Goal: Transaction & Acquisition: Purchase product/service

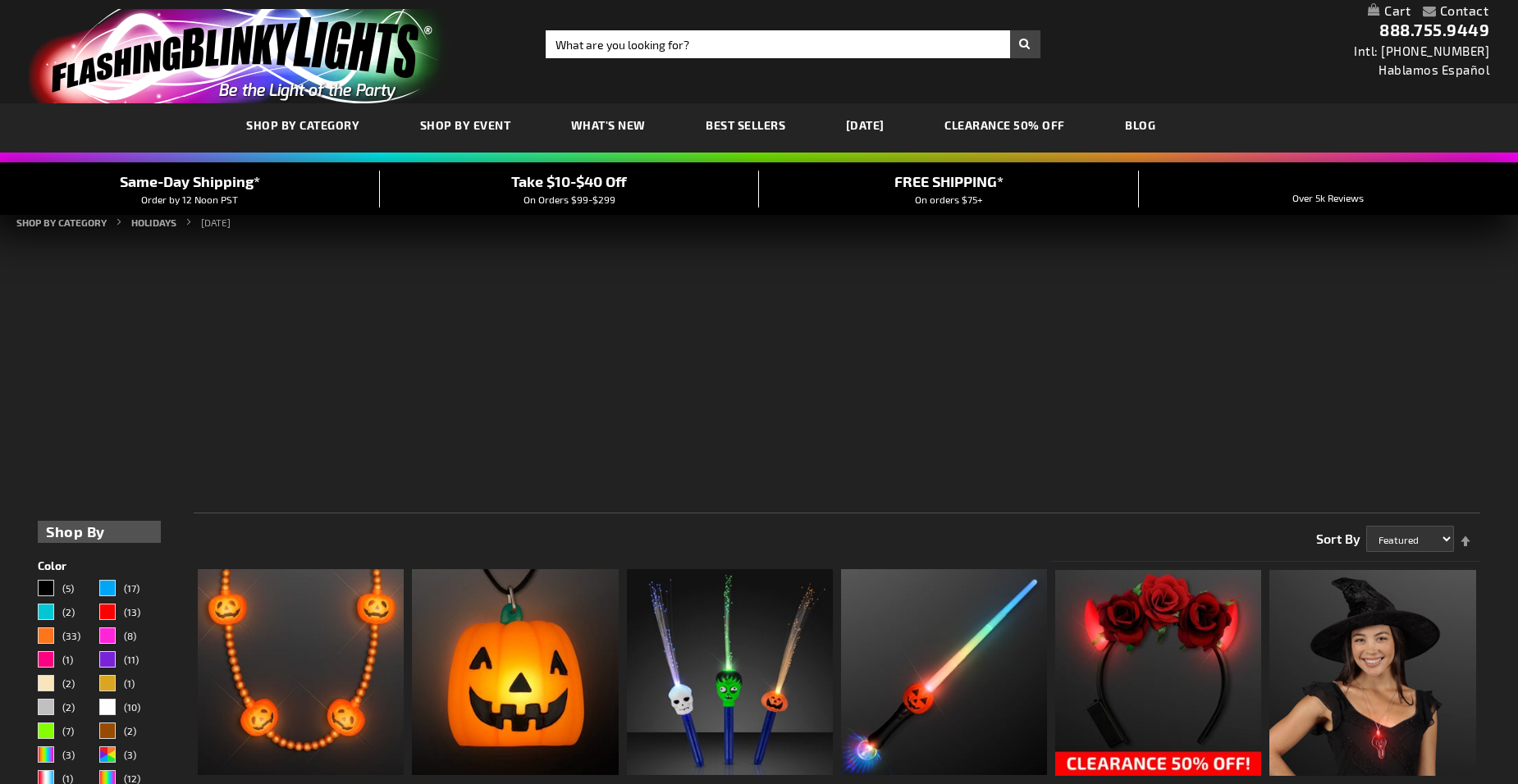
click at [859, 129] on div "SHOP BY CATEGORY SHOP BY EVENT WHAT'S NEW BEST SELLERS HALLOWEEN CLEARANCE 50% …" at bounding box center [759, 128] width 1518 height 49
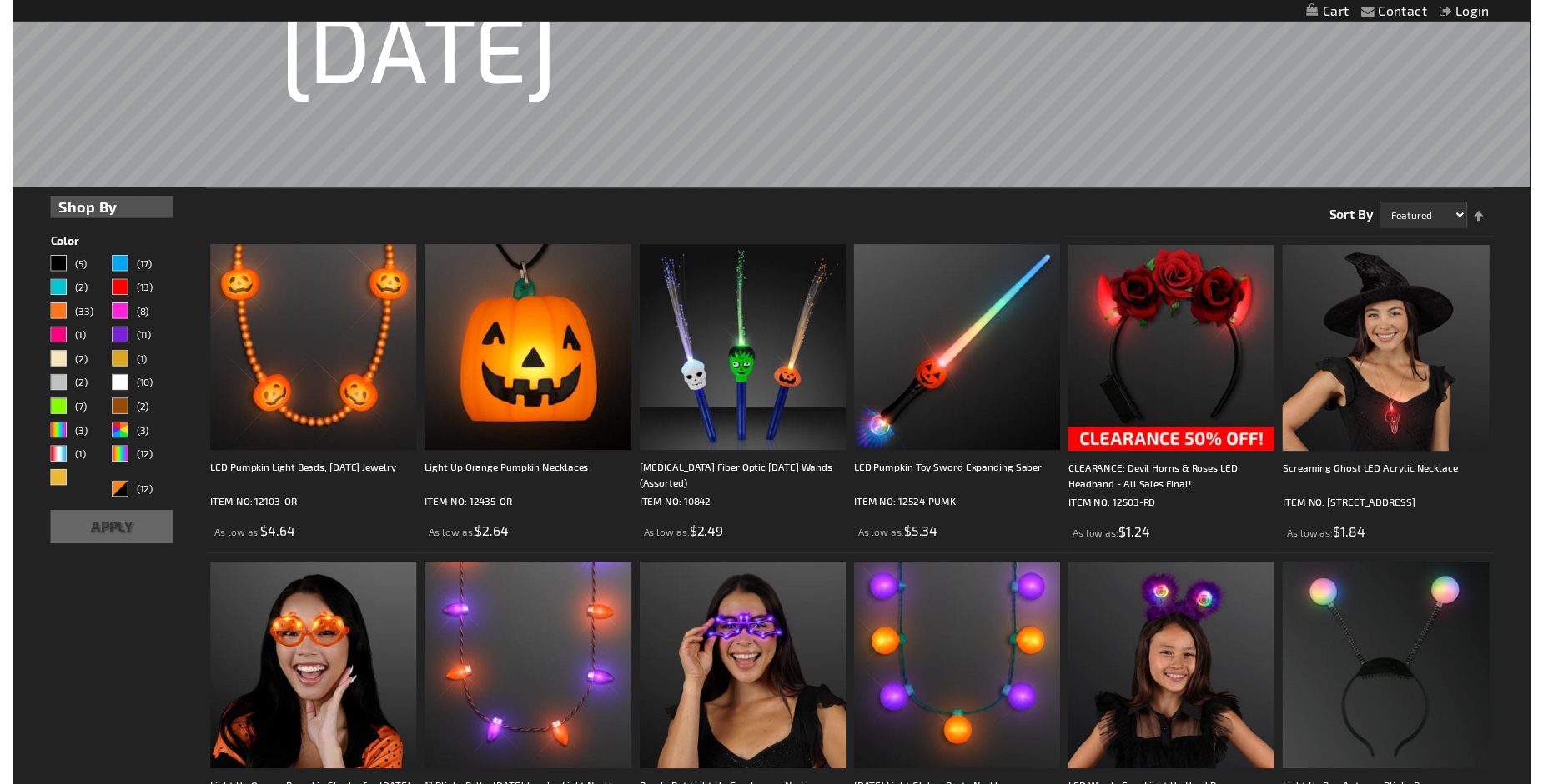
scroll to position [393, 0]
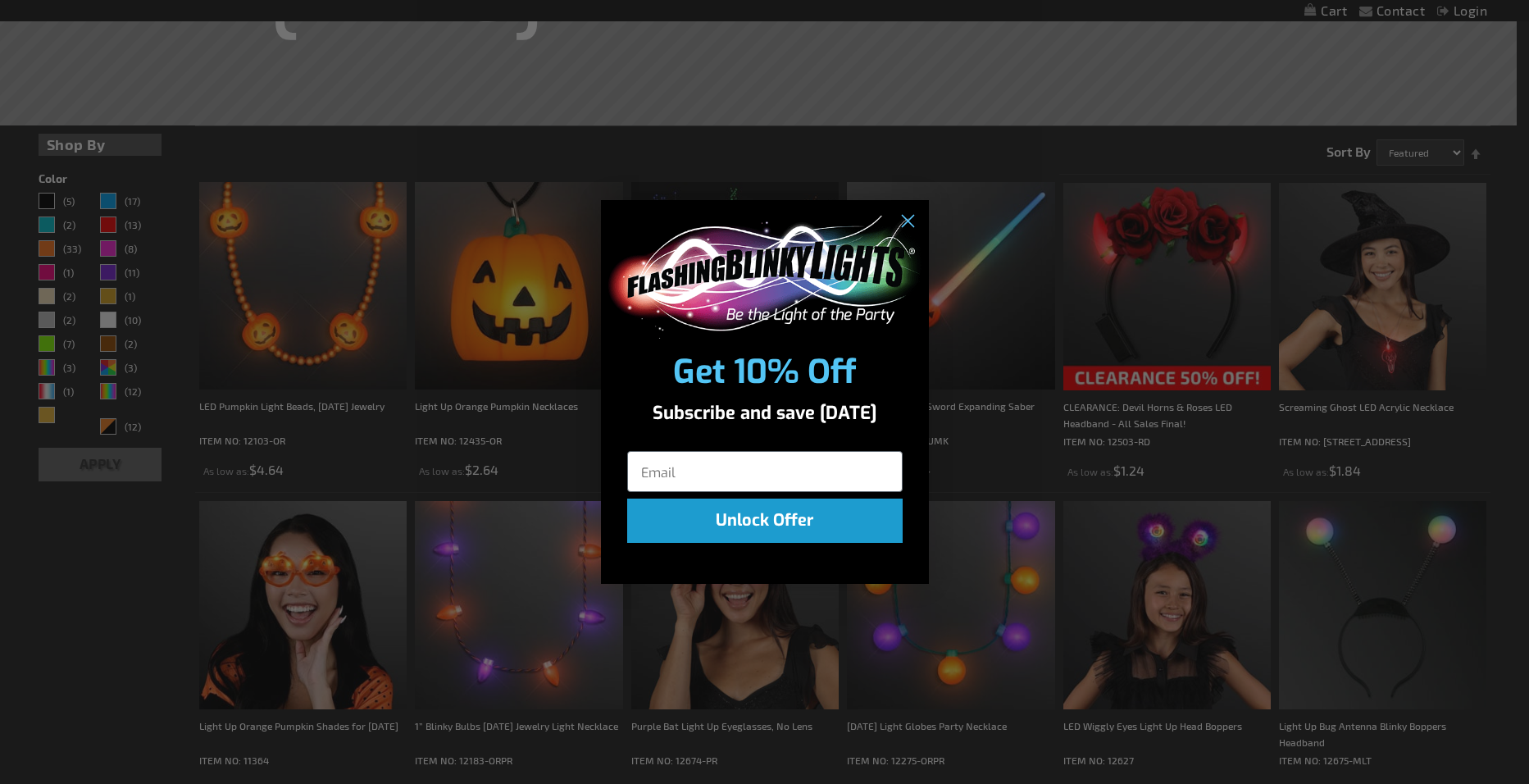
click at [748, 467] on input "Email" at bounding box center [765, 471] width 276 height 41
type input "[EMAIL_ADDRESS][DOMAIN_NAME]"
click at [763, 511] on button "Unlock Offer" at bounding box center [765, 520] width 276 height 45
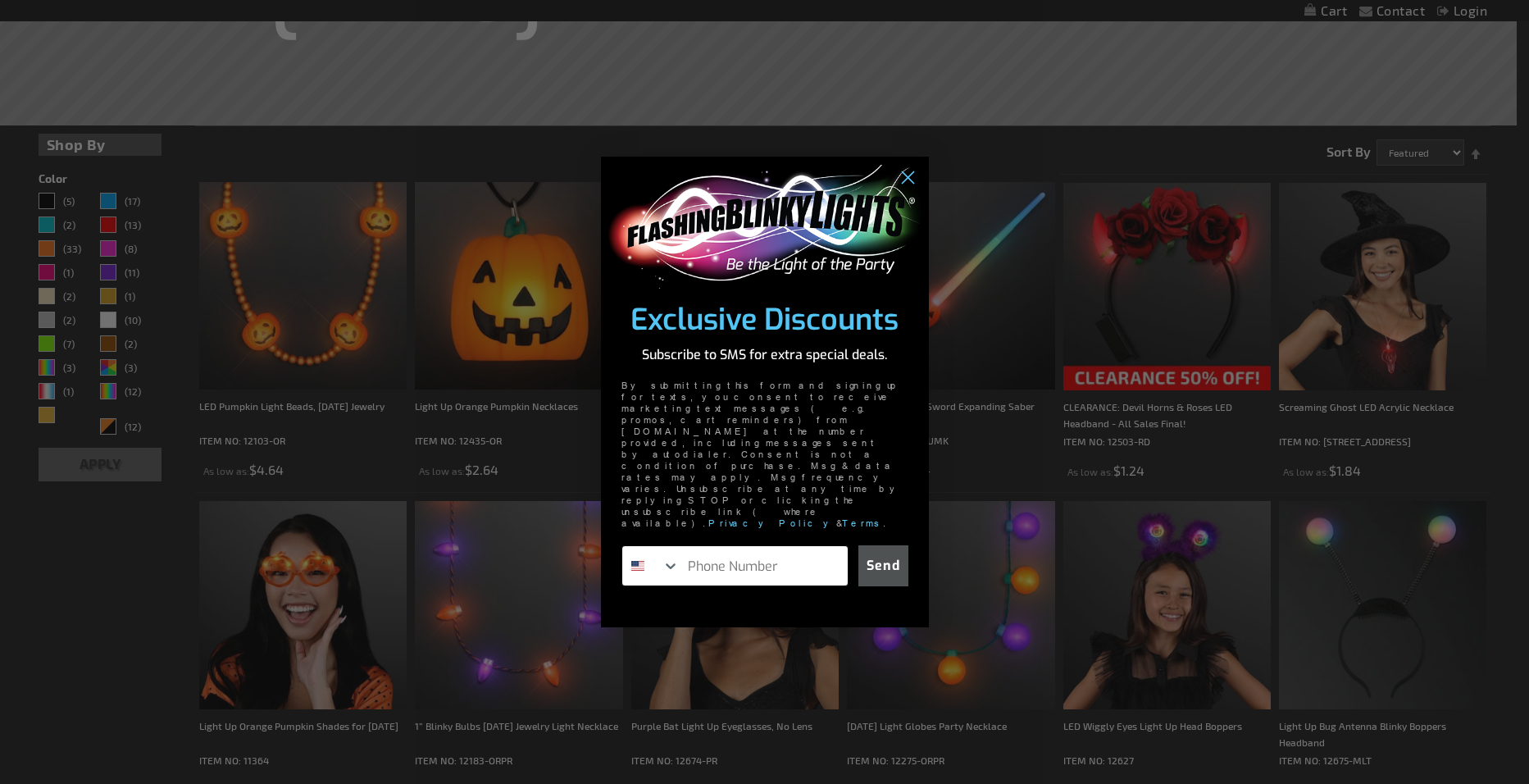
click at [734, 546] on input "Phone Number" at bounding box center [763, 565] width 167 height 39
type input "1-508-439-9062"
click at [874, 545] on button "Send" at bounding box center [883, 565] width 50 height 41
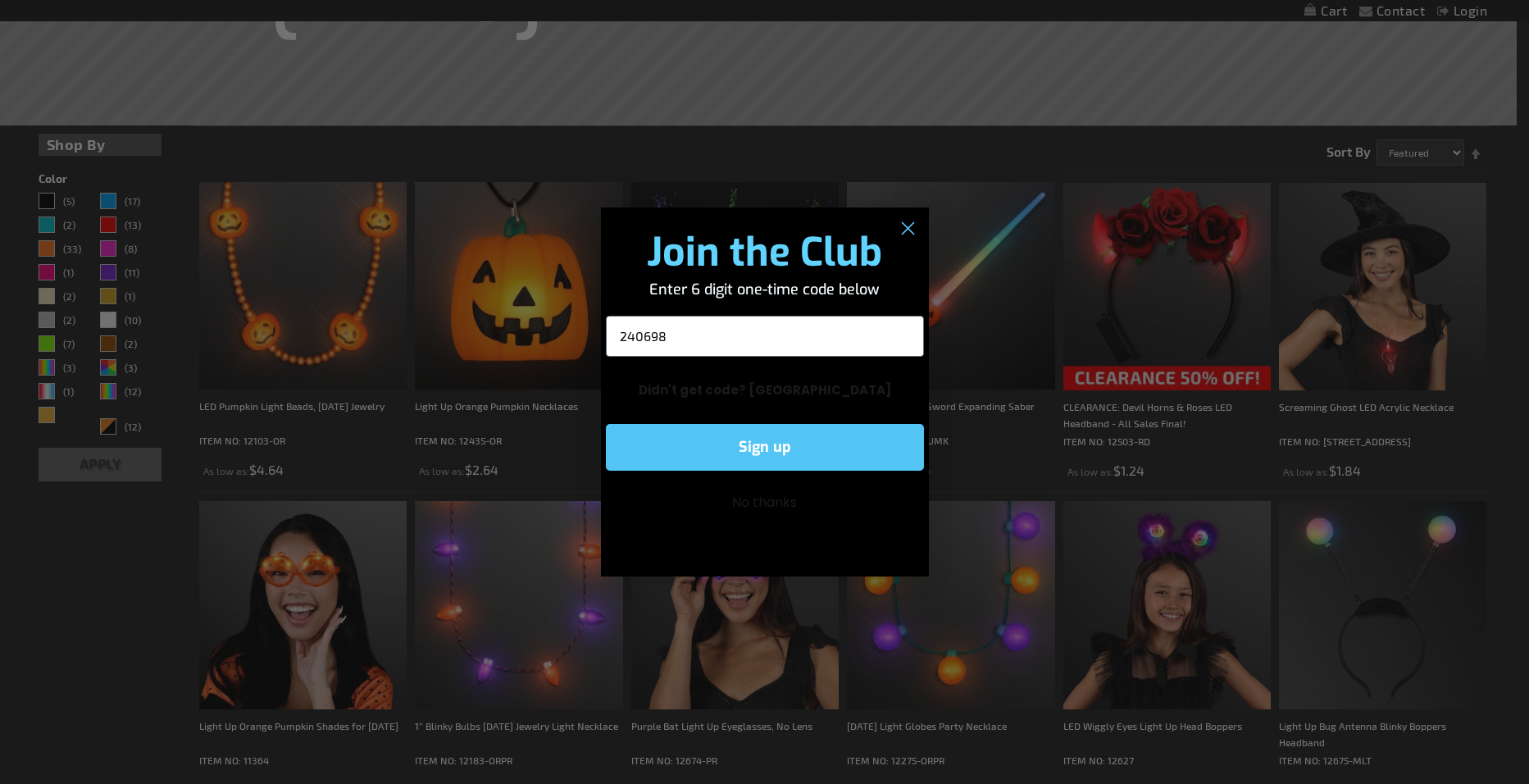
type input "240698"
click at [765, 444] on button "Sign up" at bounding box center [765, 447] width 318 height 46
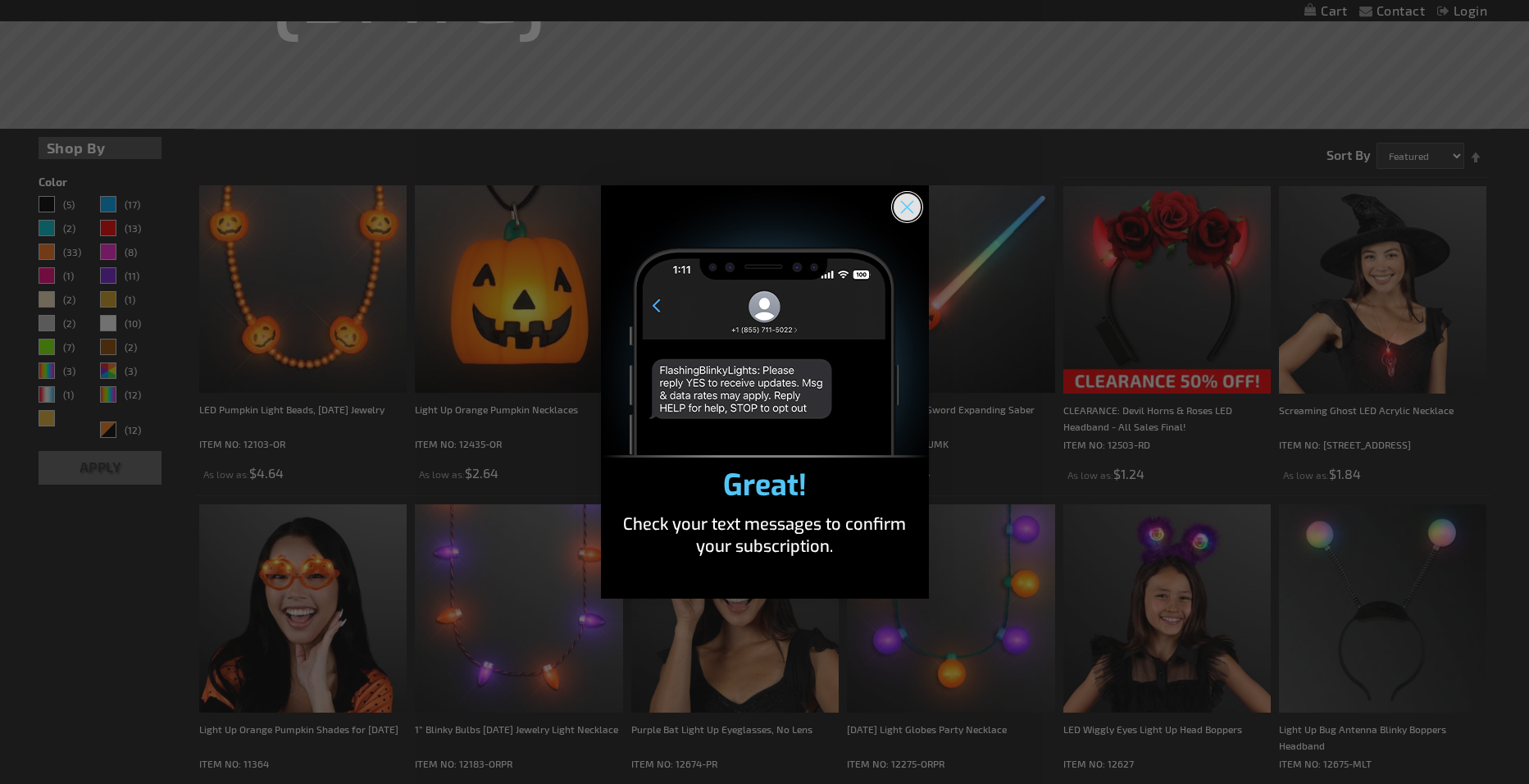
click at [910, 210] on circle "Close dialog" at bounding box center [907, 207] width 27 height 27
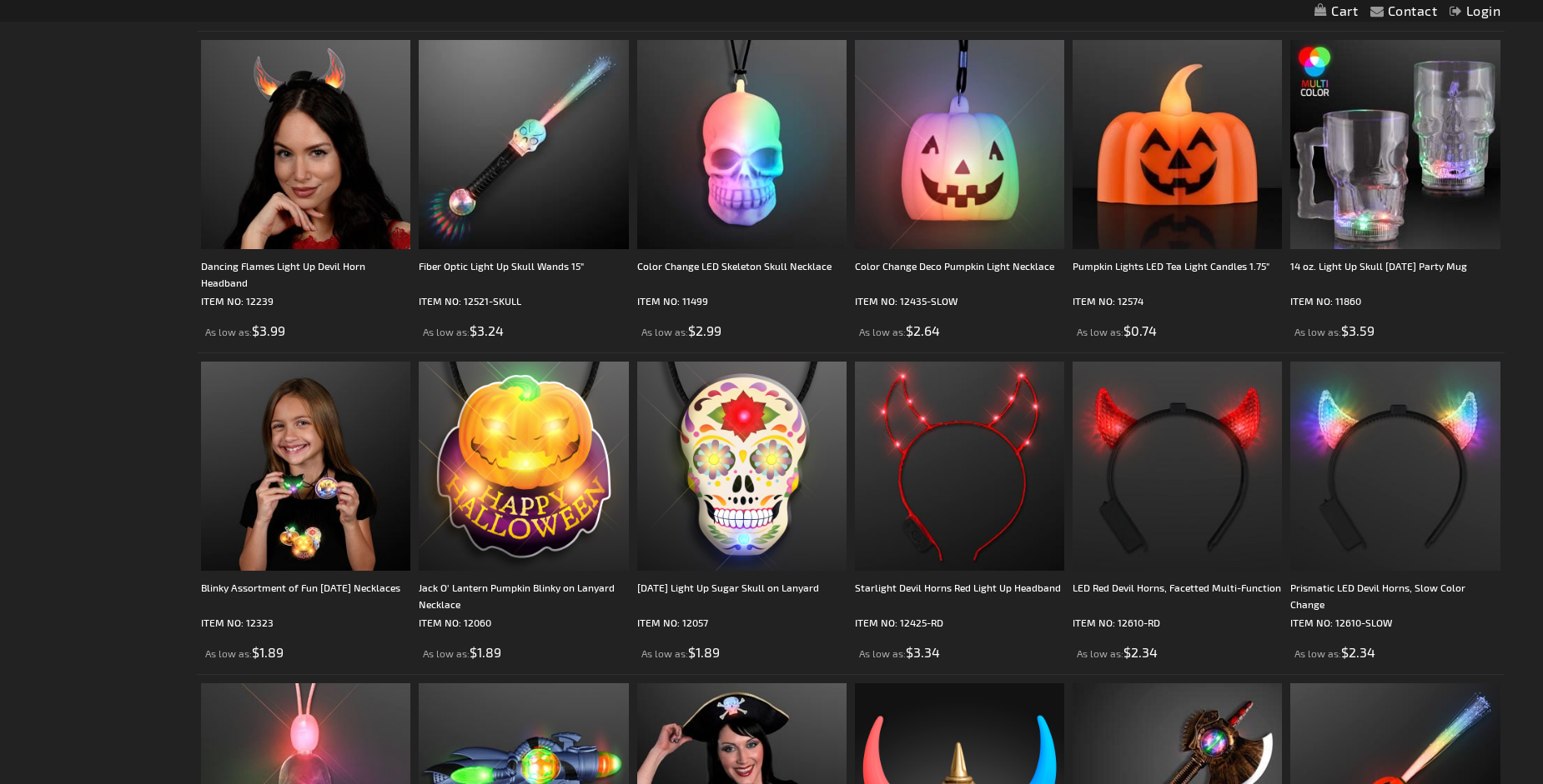
scroll to position [2799, 0]
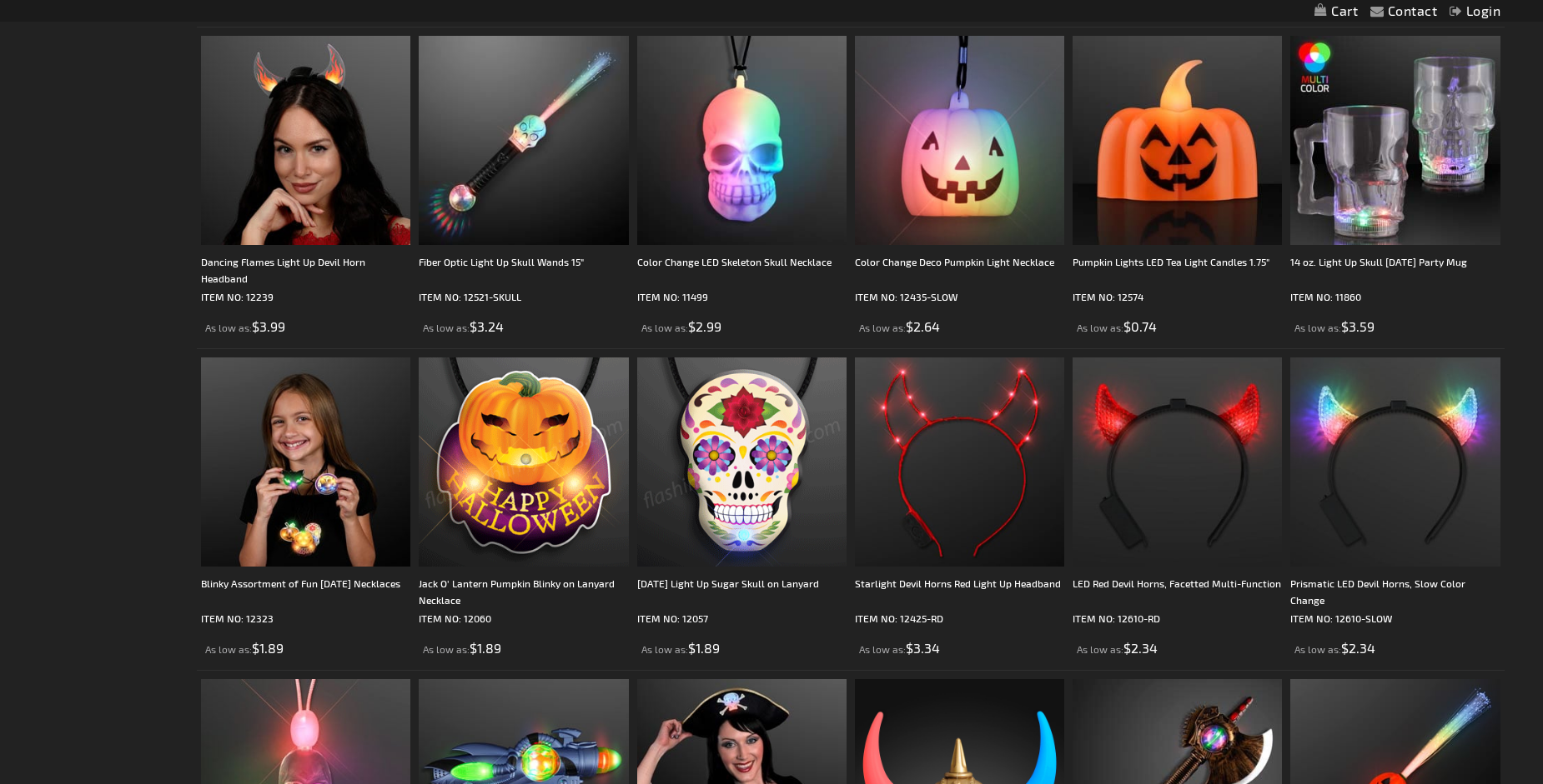
click at [713, 465] on img at bounding box center [742, 462] width 209 height 209
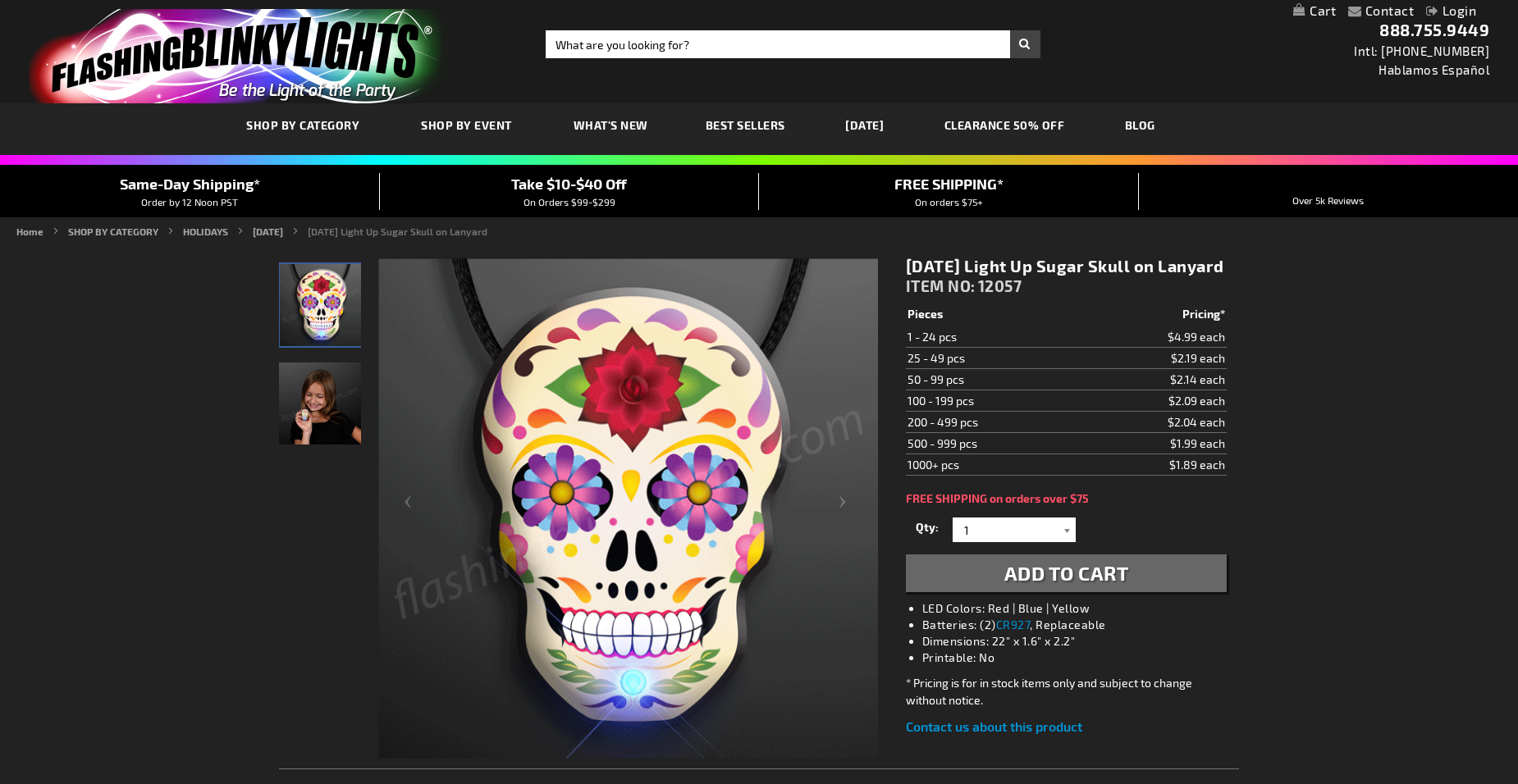
click at [1062, 542] on div at bounding box center [1068, 529] width 16 height 25
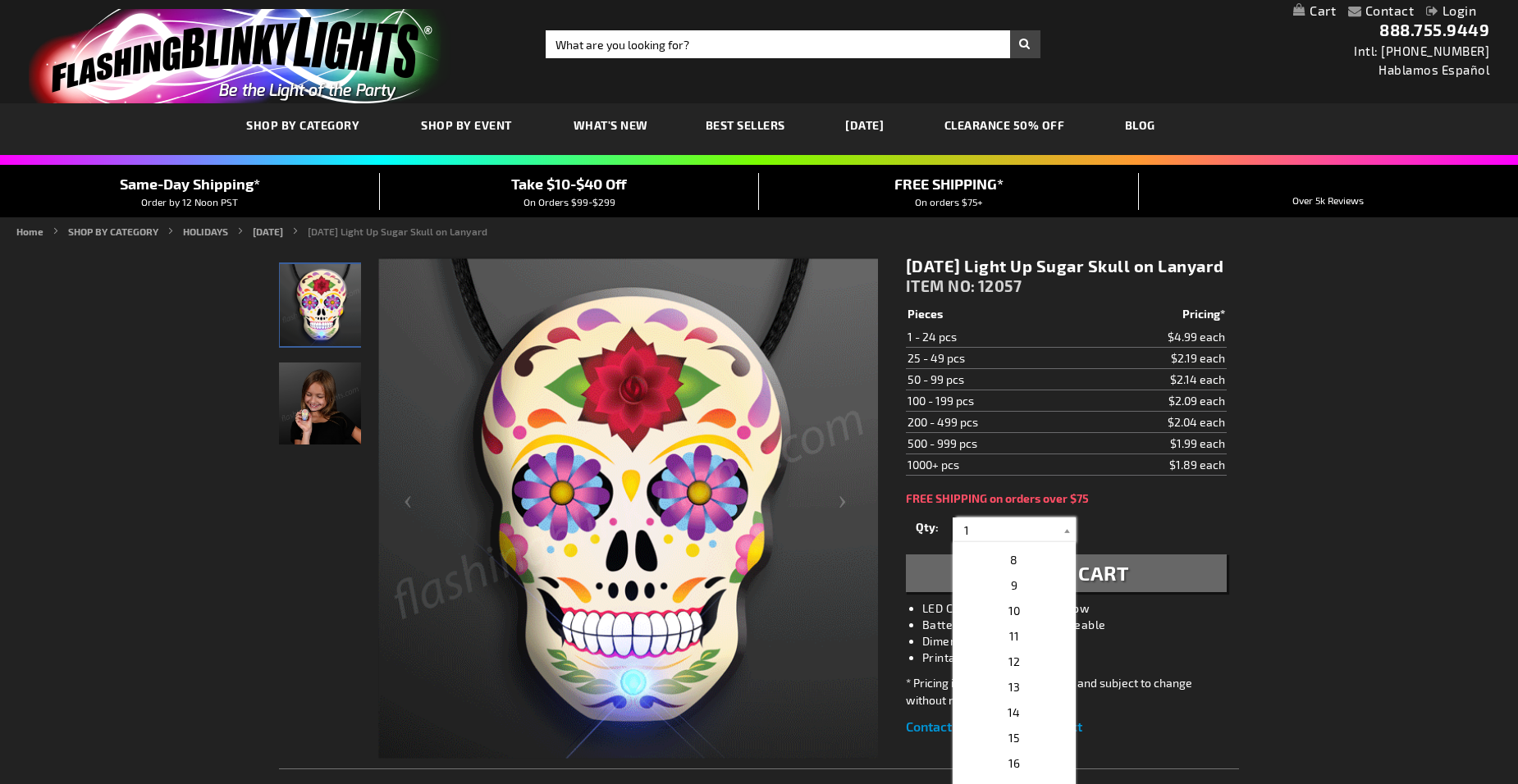
scroll to position [210, 0]
click at [1020, 637] on p "12" at bounding box center [1014, 624] width 123 height 25
type input "12"
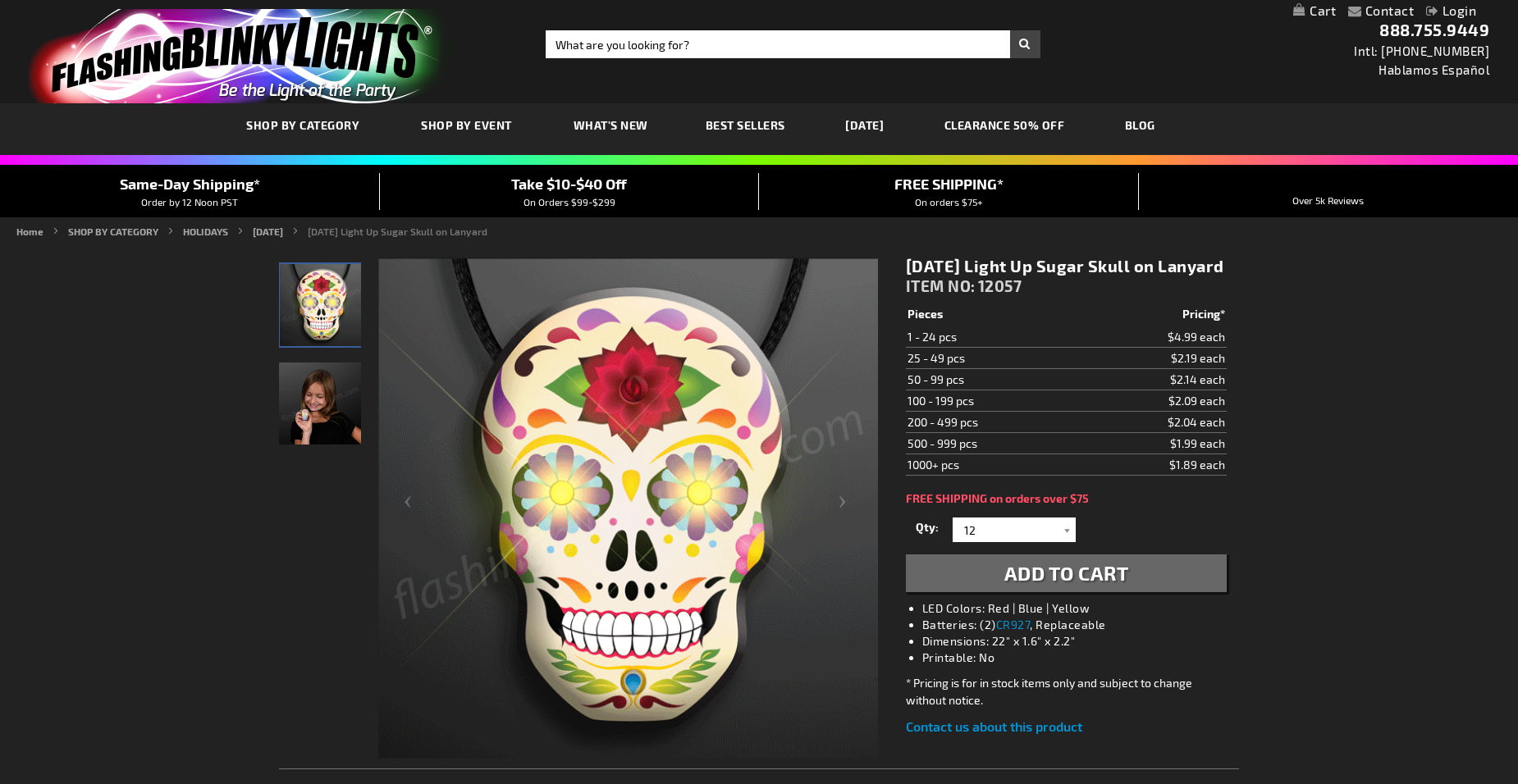
click at [1079, 585] on span "Add to Cart" at bounding box center [1066, 573] width 125 height 24
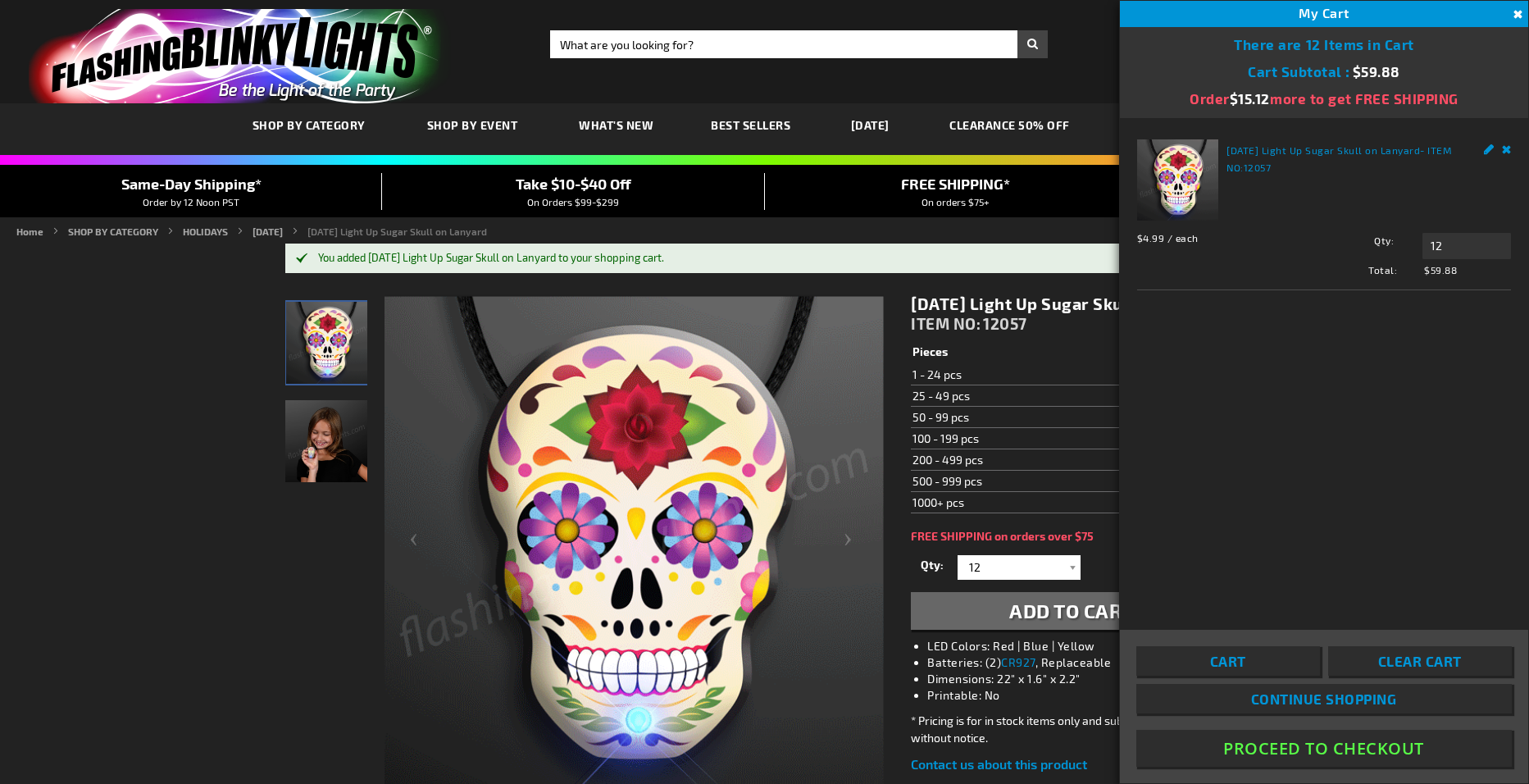
click at [1311, 746] on button "Proceed To Checkout" at bounding box center [1323, 748] width 376 height 37
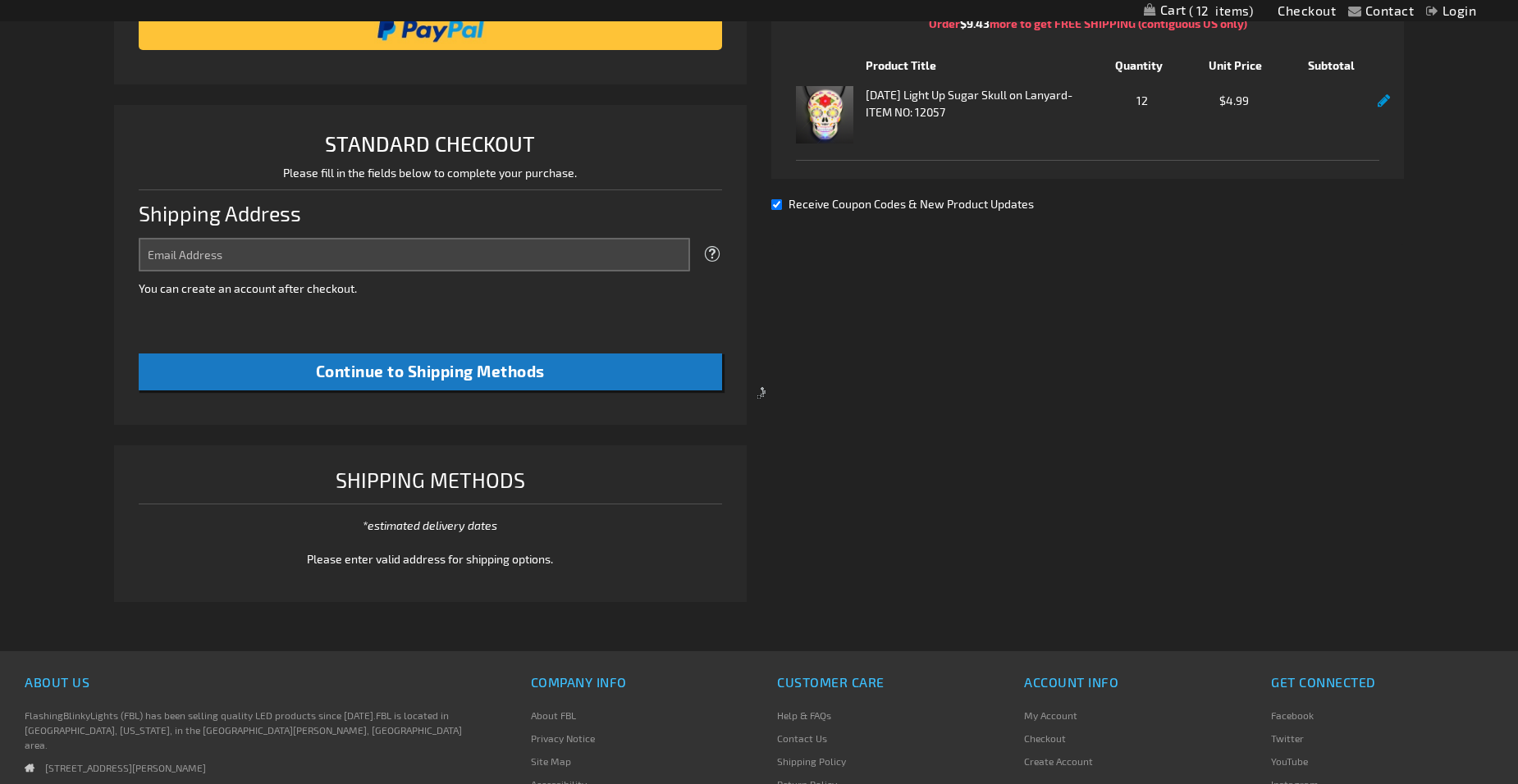
scroll to position [415, 0]
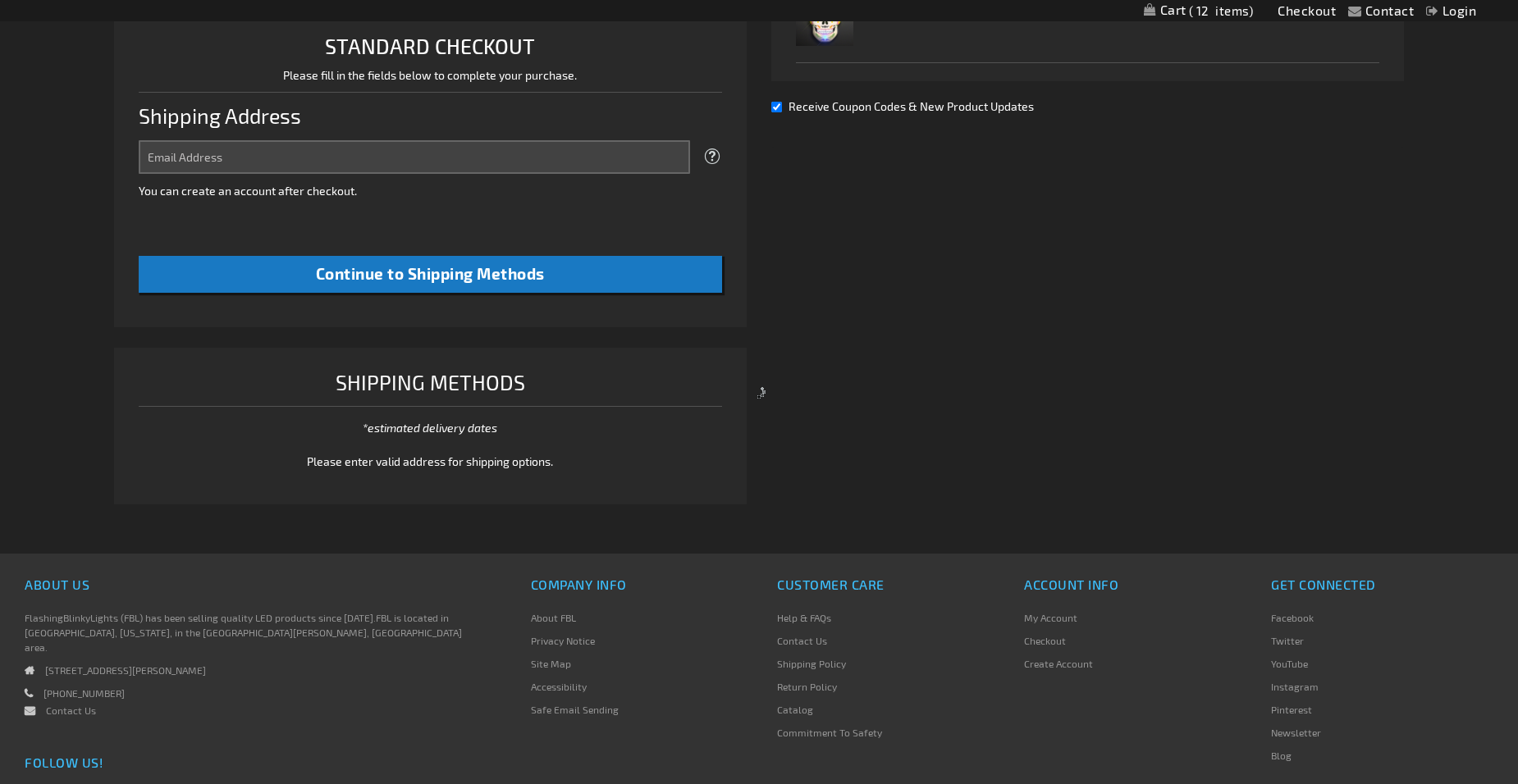
select select "US"
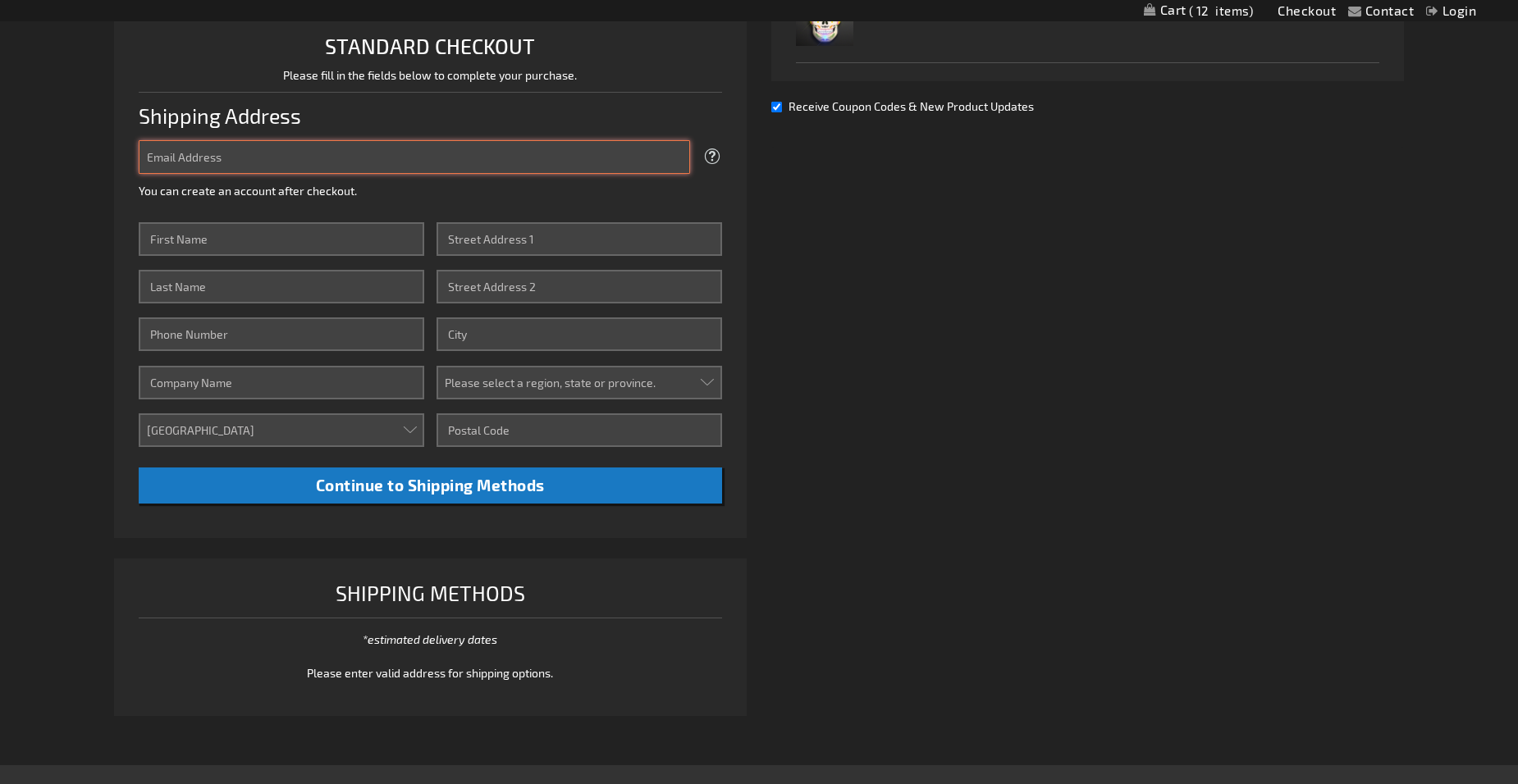
click at [224, 158] on input "Email Address" at bounding box center [414, 156] width 552 height 34
type input "[EMAIL_ADDRESS][DOMAIN_NAME]"
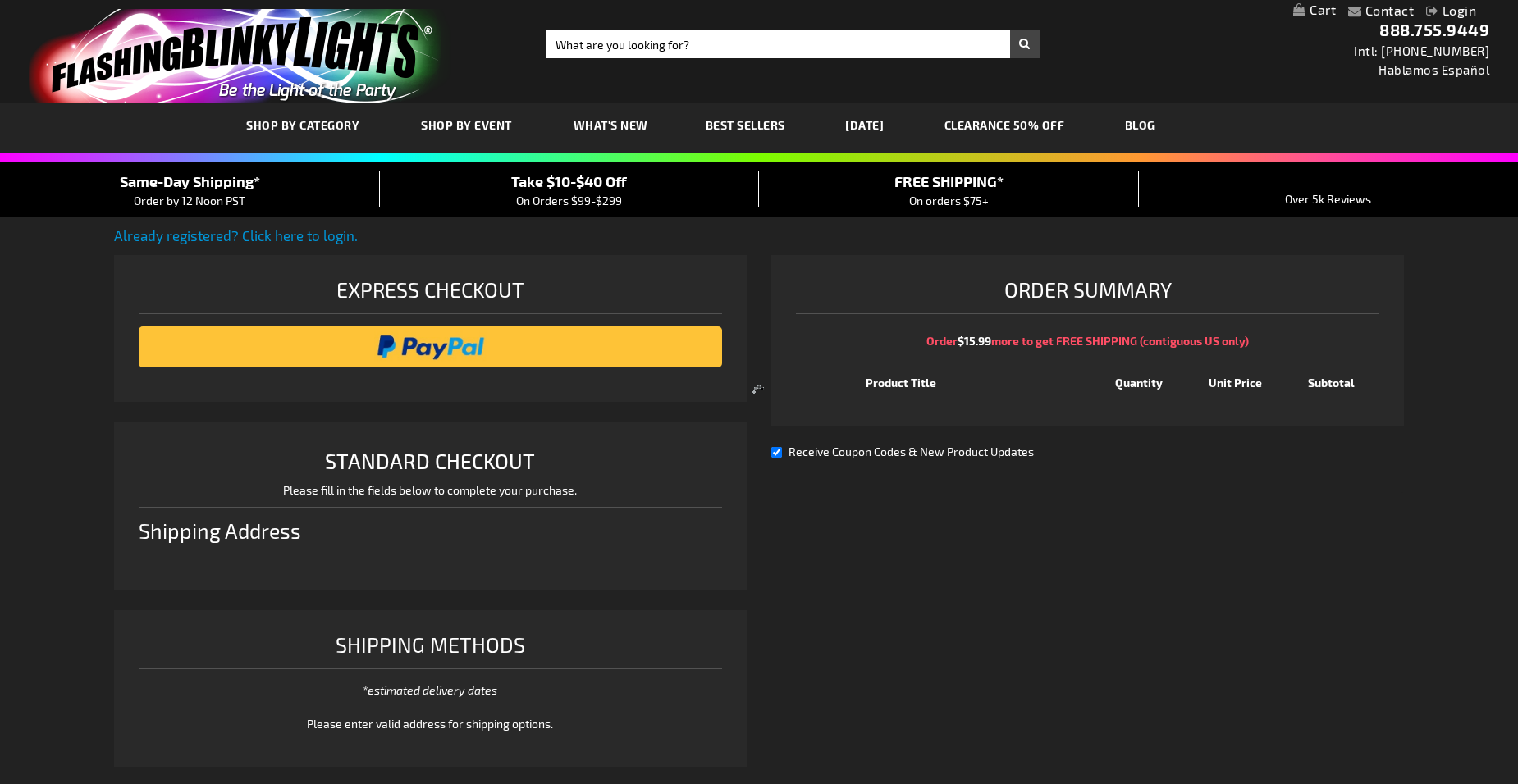
scroll to position [71, 0]
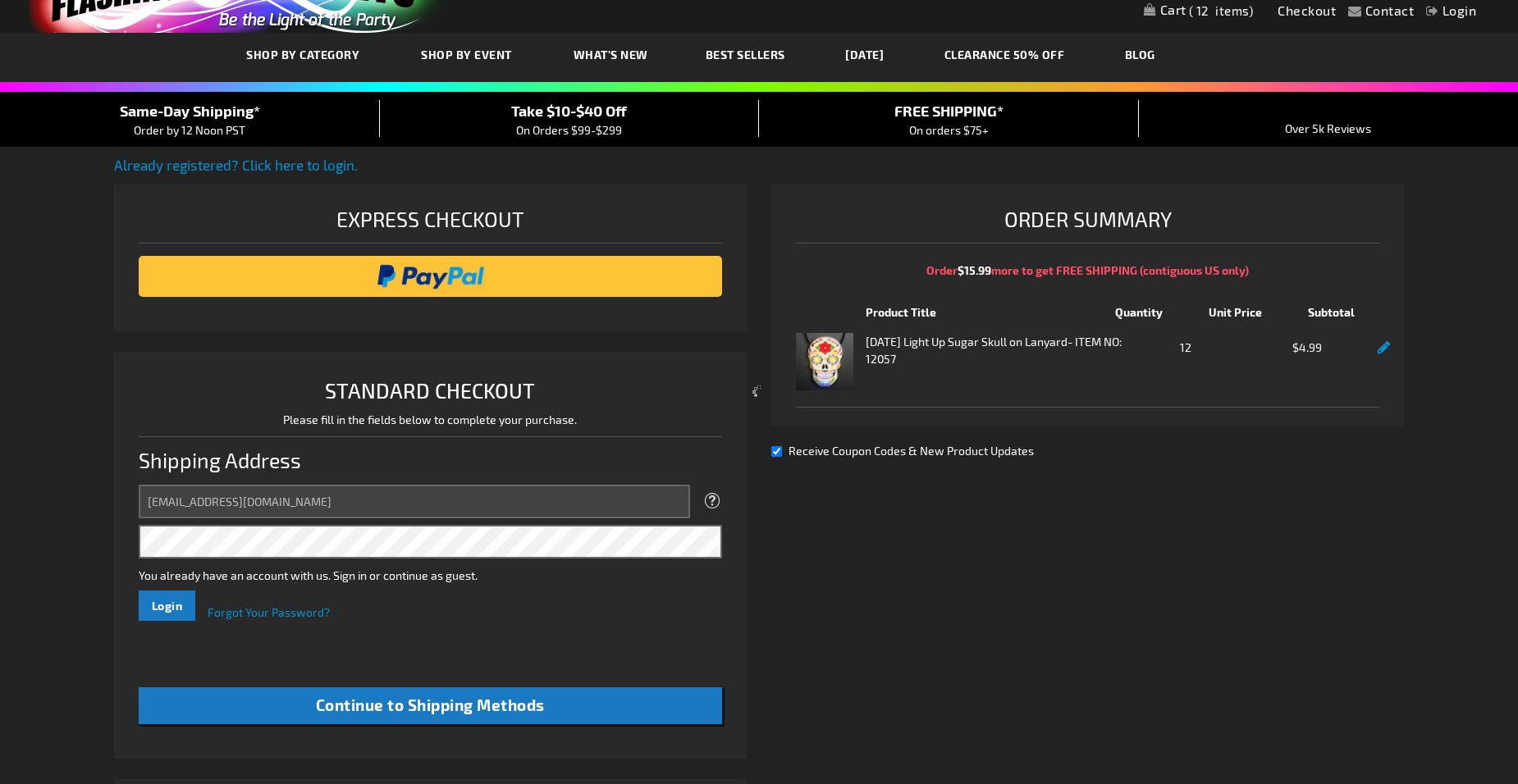
select select "US"
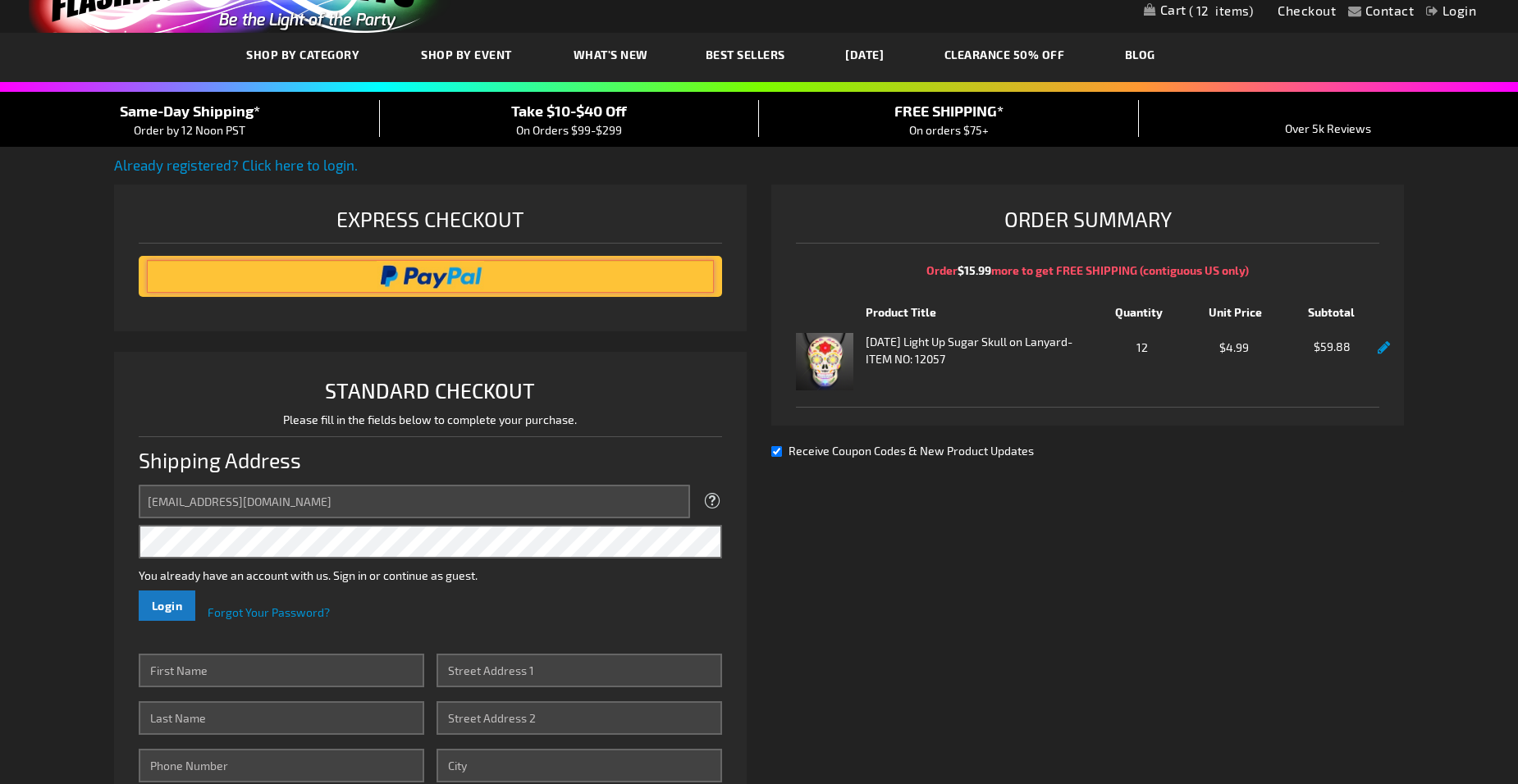
click at [422, 272] on input "image" at bounding box center [430, 276] width 567 height 33
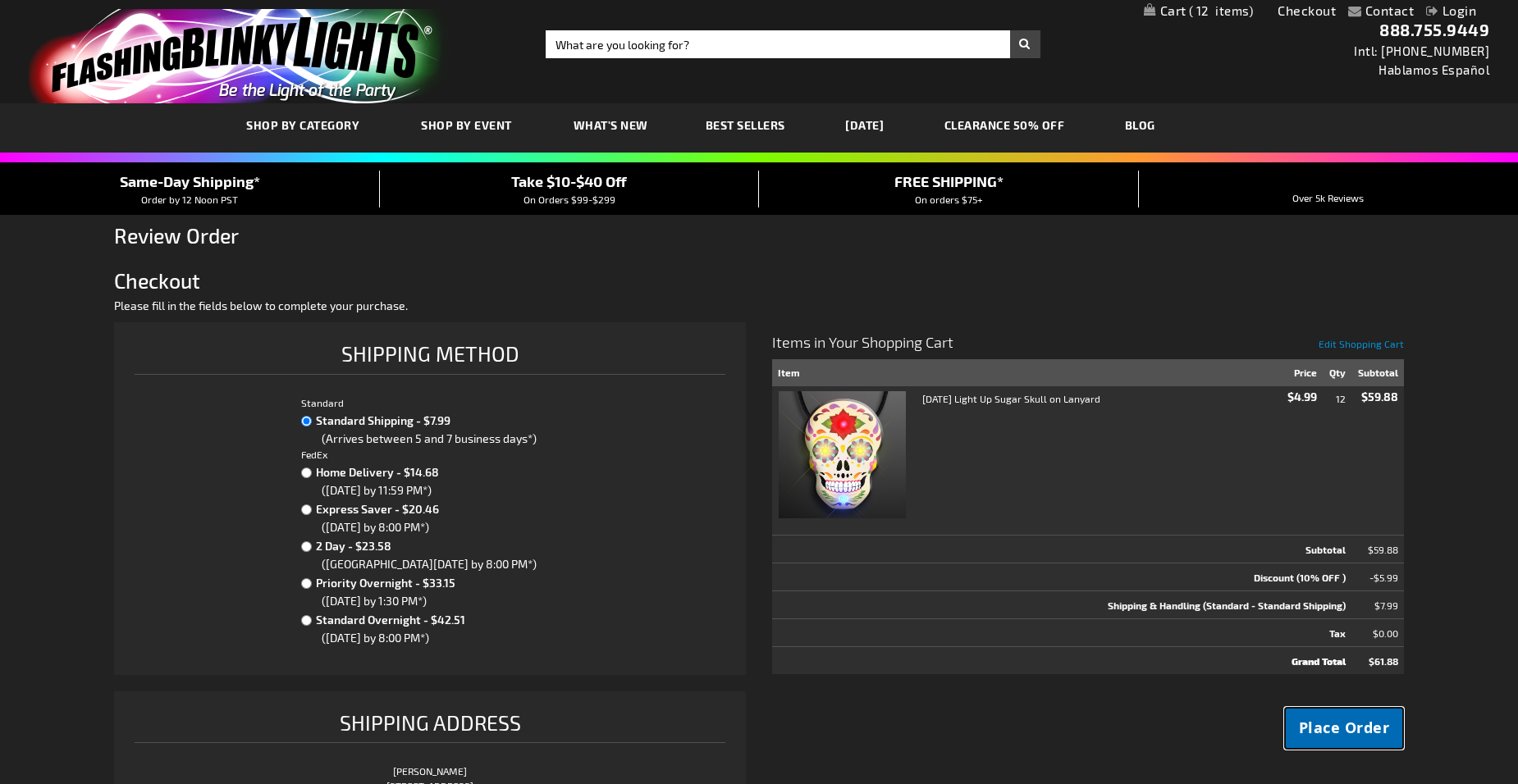
click at [1341, 725] on span "Place Order" at bounding box center [1344, 728] width 91 height 21
